Goal: Transaction & Acquisition: Obtain resource

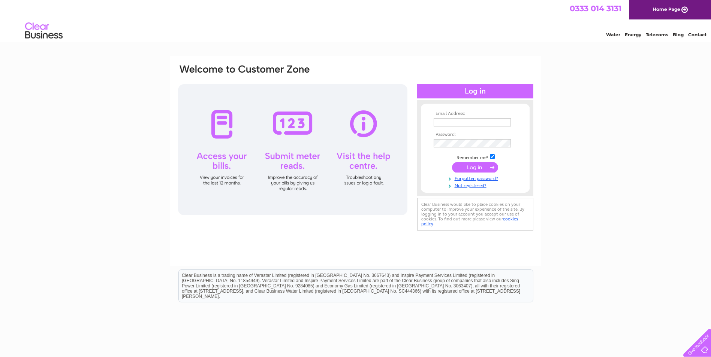
type input "ccarr@ftvproclad.co.uk"
click at [470, 167] on input "submit" at bounding box center [475, 167] width 46 height 10
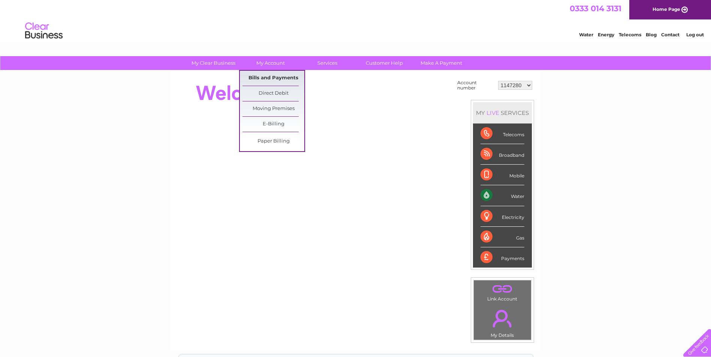
click at [274, 81] on link "Bills and Payments" at bounding box center [273, 78] width 62 height 15
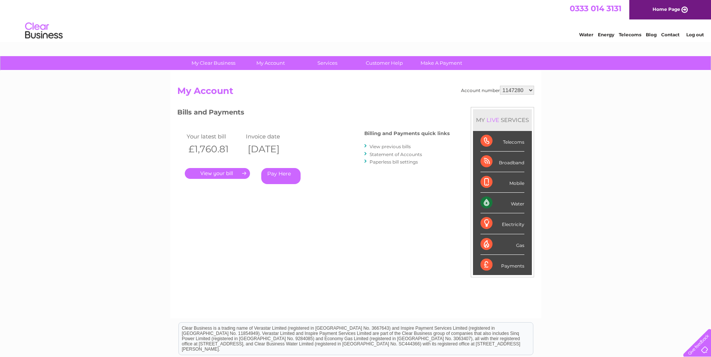
click at [217, 172] on link "." at bounding box center [217, 173] width 65 height 11
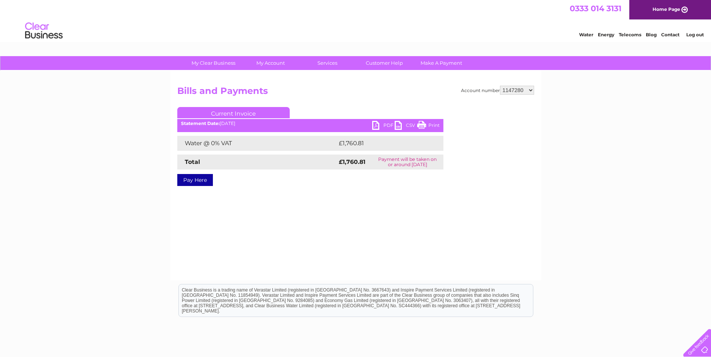
click at [386, 125] on link "PDF" at bounding box center [383, 126] width 22 height 11
click at [532, 89] on select "1147280 30277724" at bounding box center [517, 90] width 34 height 9
select select "30277724"
click at [500, 86] on select "1147280 30277724" at bounding box center [517, 90] width 34 height 9
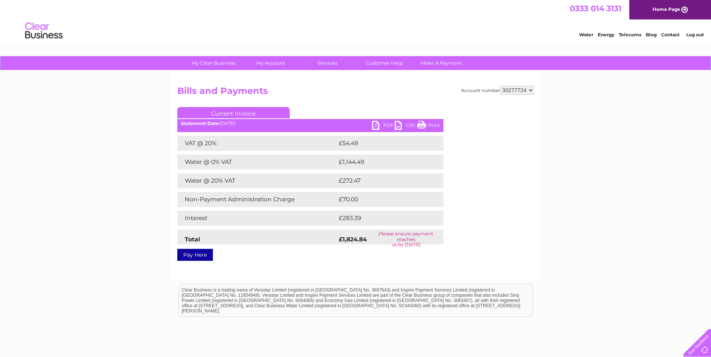
click at [387, 127] on link "PDF" at bounding box center [383, 126] width 22 height 11
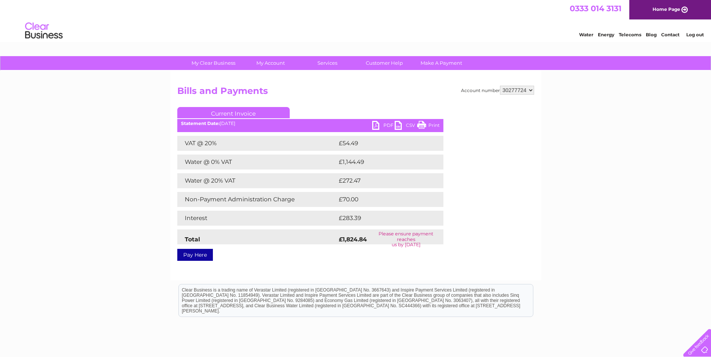
click at [513, 227] on div "Account number 1147280 30277724 Bills and Payments Current Invoice PDF CSV Print" at bounding box center [355, 172] width 357 height 173
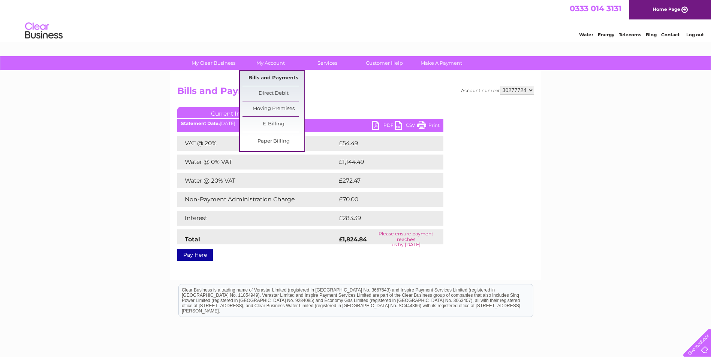
click at [266, 78] on link "Bills and Payments" at bounding box center [273, 78] width 62 height 15
